Goal: Task Accomplishment & Management: Use online tool/utility

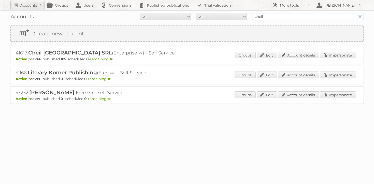
click at [281, 16] on input "cheil" at bounding box center [308, 17] width 112 height 8
type input "l"
type input "ipg media"
click at [356, 13] on input "Search" at bounding box center [360, 17] width 8 height 8
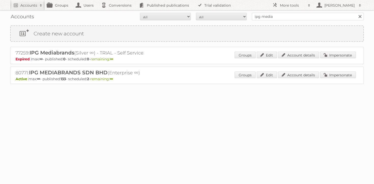
click at [300, 78] on div "Groups Edit Account details Impersonate" at bounding box center [295, 76] width 121 height 8
click at [301, 75] on link "Account details" at bounding box center [298, 75] width 41 height 7
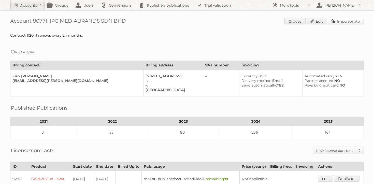
click at [343, 21] on link "Impersonate" at bounding box center [346, 21] width 36 height 7
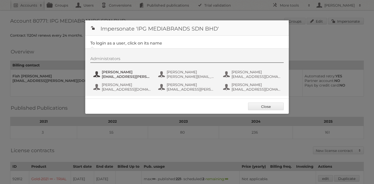
click at [122, 74] on span "AdamHakim.Wong@lotuss.com" at bounding box center [126, 76] width 49 height 5
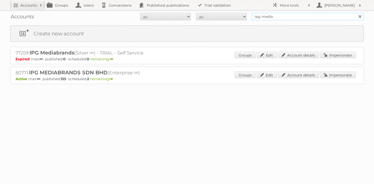
click at [283, 19] on input "ipg media" at bounding box center [308, 17] width 112 height 8
type input "м"
type input "a"
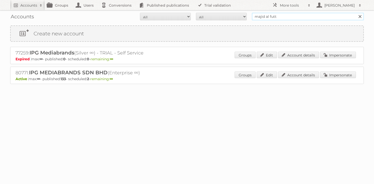
type input "majid al futt"
click at [356, 13] on input "Search" at bounding box center [360, 17] width 8 height 8
click at [300, 76] on link "Account details" at bounding box center [298, 75] width 41 height 7
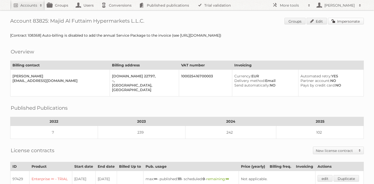
click at [339, 23] on link "Impersonate" at bounding box center [346, 21] width 36 height 7
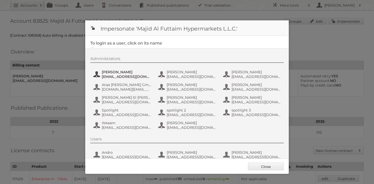
click at [128, 75] on span "atalwaria@mafcarrefour.com" at bounding box center [126, 76] width 49 height 5
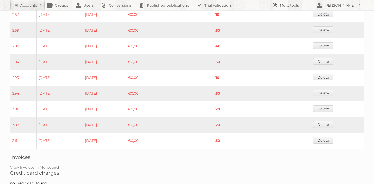
scroll to position [432, 0]
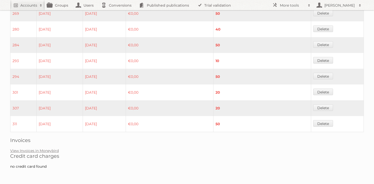
click at [34, 151] on link "View Invoices in Moneybird" at bounding box center [34, 150] width 49 height 5
click at [186, 142] on h2 "Invoices" at bounding box center [187, 140] width 354 height 6
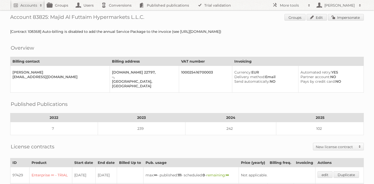
scroll to position [0, 0]
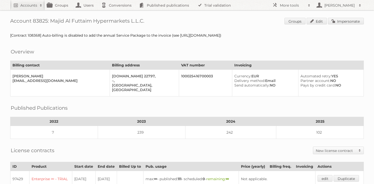
click at [203, 34] on div "[Contract 108368] Auto-billing is disabled to add the annual Service Package to…" at bounding box center [187, 35] width 354 height 5
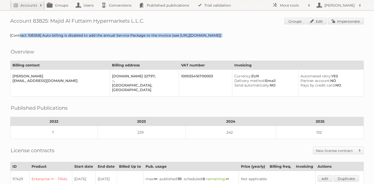
click at [203, 34] on div "[Contract 108368] Auto-billing is disabled to add the annual Service Package to…" at bounding box center [187, 35] width 354 height 5
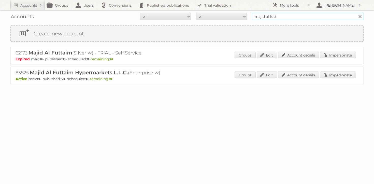
click at [263, 16] on input "majid al futt" at bounding box center [308, 17] width 112 height 8
type input "kitea"
click at [356, 13] on input "Search" at bounding box center [360, 17] width 8 height 8
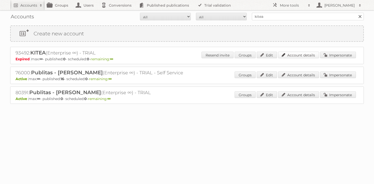
click at [304, 57] on link "Account details" at bounding box center [298, 55] width 41 height 7
click at [265, 21] on div "Accounts All Active Expired Pending All Paid Trials Self service kitea Search" at bounding box center [187, 16] width 354 height 13
click at [267, 20] on input "kitea" at bounding box center [308, 17] width 112 height 8
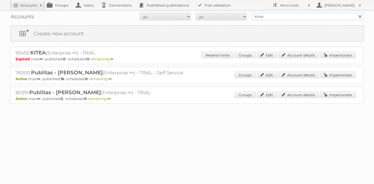
click at [267, 20] on input "kitea" at bounding box center [308, 17] width 112 height 8
type input "gratis"
click at [356, 13] on input "Search" at bounding box center [360, 17] width 8 height 8
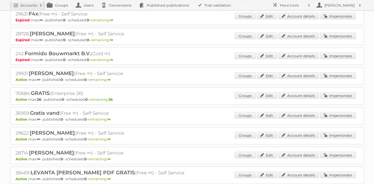
scroll to position [361, 0]
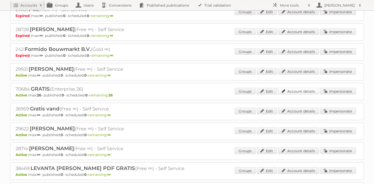
click at [300, 88] on link "Account details" at bounding box center [298, 91] width 41 height 7
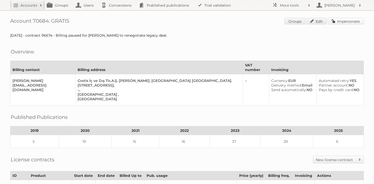
click at [346, 21] on link "Impersonate" at bounding box center [346, 21] width 36 height 7
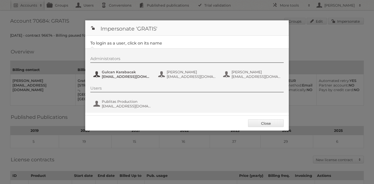
click at [129, 75] on span "[EMAIL_ADDRESS][DOMAIN_NAME]" at bounding box center [126, 76] width 49 height 5
